Goal: Information Seeking & Learning: Learn about a topic

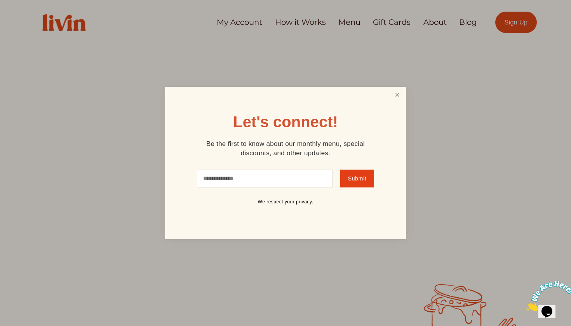
click at [402, 91] on link "Close" at bounding box center [397, 95] width 15 height 14
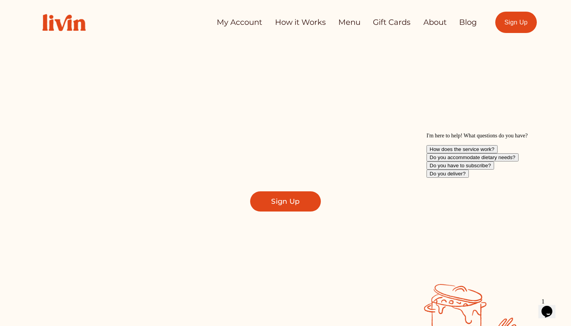
click at [350, 24] on link "Menu" at bounding box center [349, 23] width 22 height 16
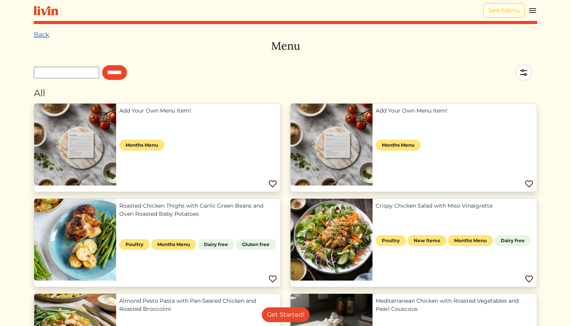
click at [40, 31] on link "Back" at bounding box center [42, 34] width 16 height 7
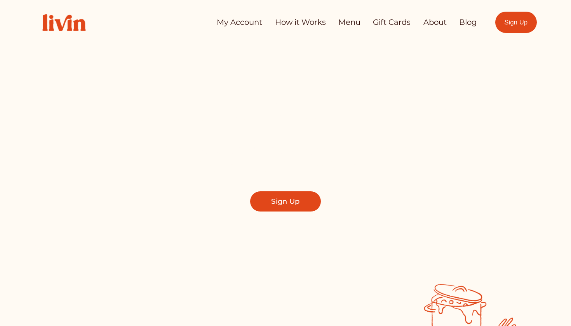
click at [300, 28] on link "How it Works" at bounding box center [300, 23] width 51 height 16
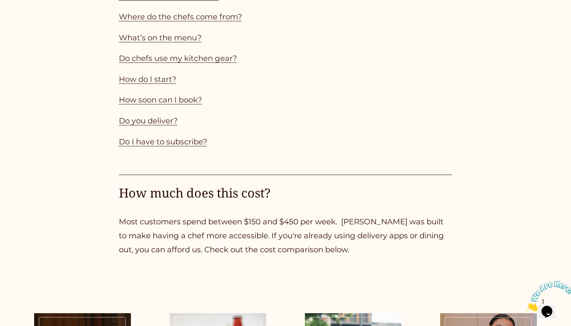
scroll to position [705, 0]
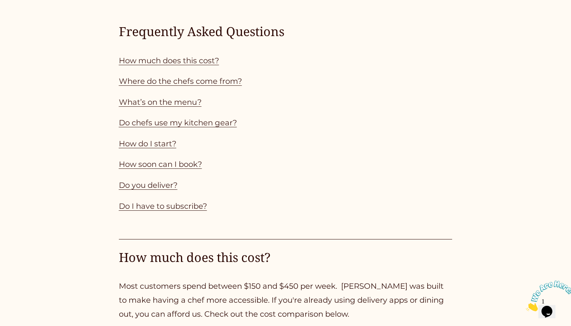
click at [200, 56] on link "How much does this cost?" at bounding box center [169, 60] width 100 height 9
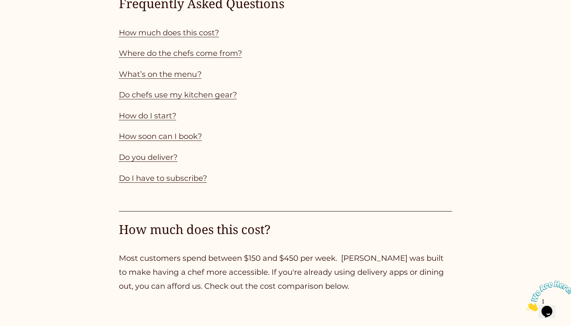
scroll to position [618, 0]
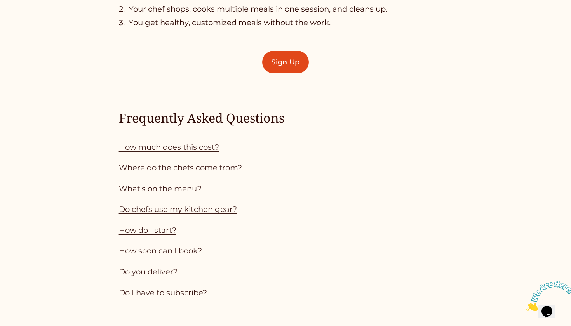
click at [139, 170] on link "Where do the chefs come from?" at bounding box center [180, 167] width 123 height 9
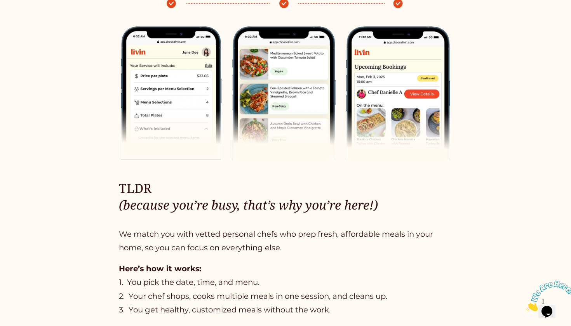
scroll to position [325, 0]
